Goal: Information Seeking & Learning: Learn about a topic

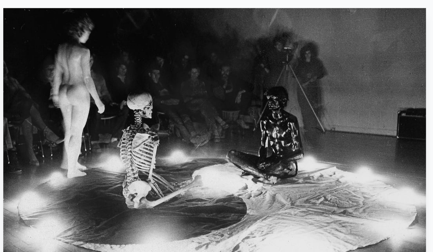
scroll to position [49, 0]
